Goal: Check status: Check status

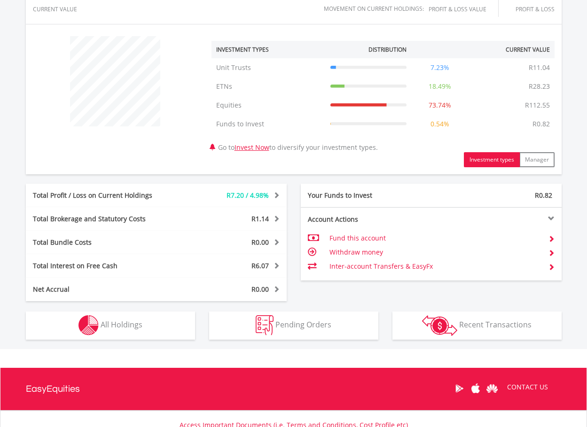
scroll to position [406, 0]
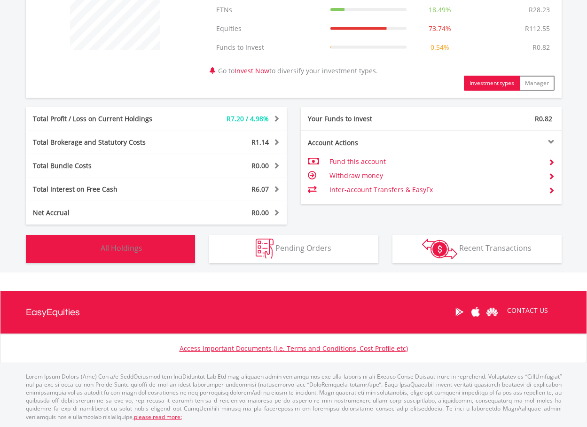
click at [135, 245] on span "All Holdings" at bounding box center [122, 248] width 42 height 10
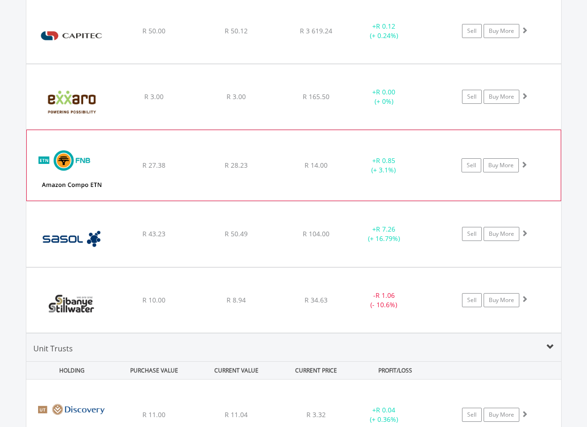
scroll to position [744, 0]
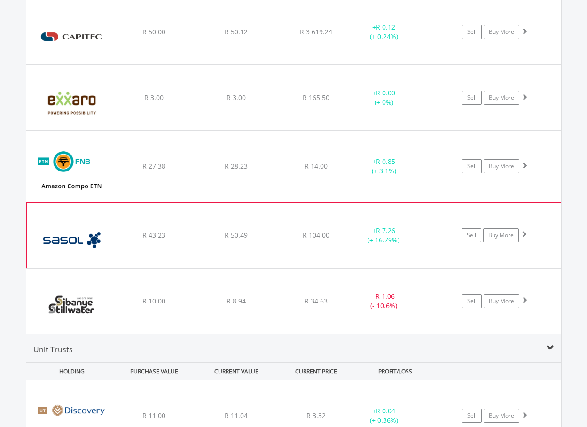
click at [273, 64] on div "﻿ Sasol Limited R 43.23 R 50.49 R 104.00 + R 7.26 (+ 16.79%) Sell Buy More" at bounding box center [293, 32] width 535 height 65
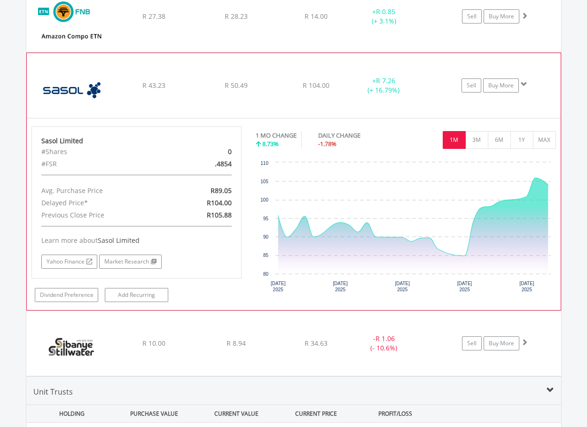
scroll to position [979, 0]
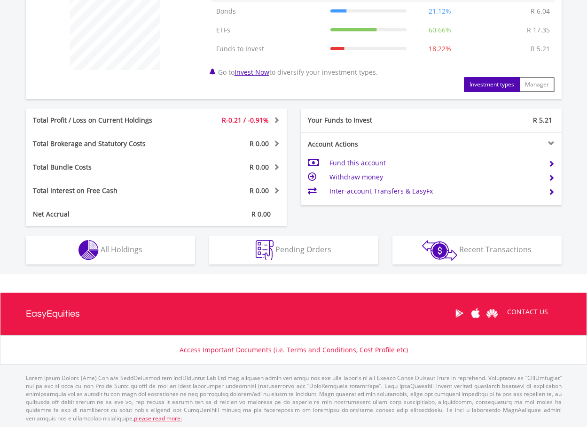
scroll to position [387, 0]
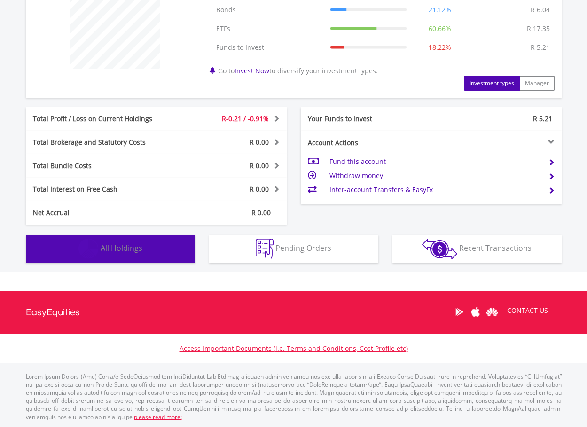
click at [168, 247] on button "Holdings All Holdings" at bounding box center [110, 249] width 169 height 28
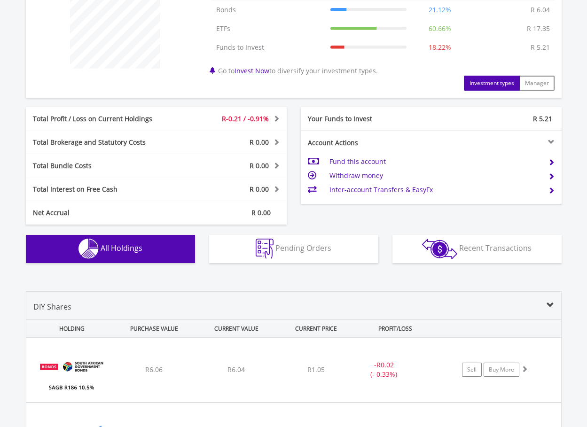
scroll to position [569, 0]
